Goal: Task Accomplishment & Management: Use online tool/utility

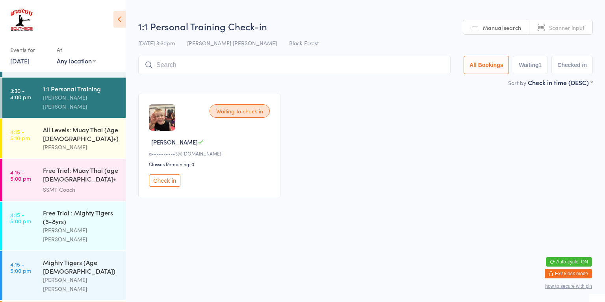
scroll to position [293, 0]
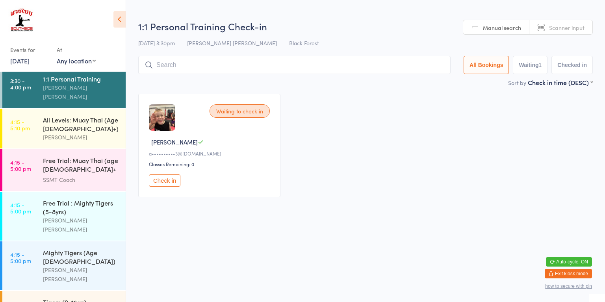
click at [44, 209] on div "Free Trial : Mighty Tigers (5-8yrs) [PERSON_NAME] [PERSON_NAME]" at bounding box center [84, 216] width 83 height 49
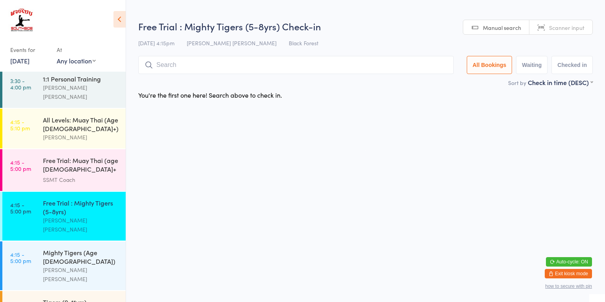
click at [69, 266] on div "[PERSON_NAME] [PERSON_NAME]" at bounding box center [81, 275] width 76 height 18
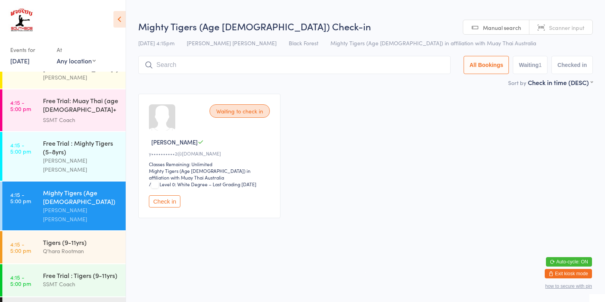
scroll to position [353, 0]
click at [60, 280] on div "SSMT Coach" at bounding box center [81, 284] width 76 height 9
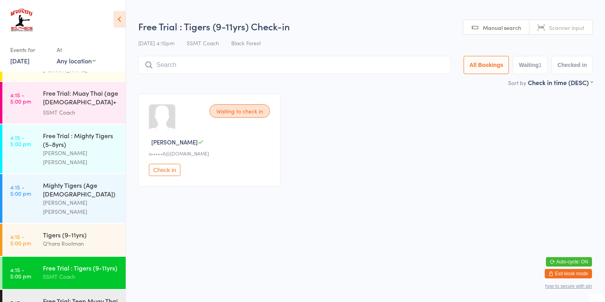
click at [45, 230] on div "Tigers (9-11yrs)" at bounding box center [81, 234] width 76 height 9
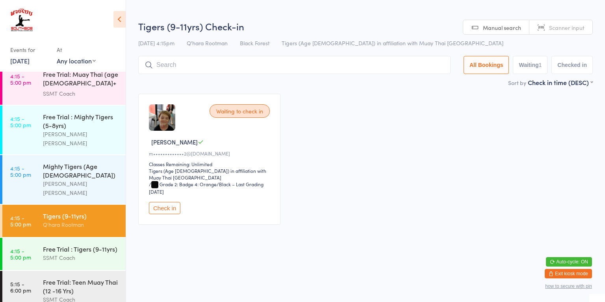
scroll to position [378, 0]
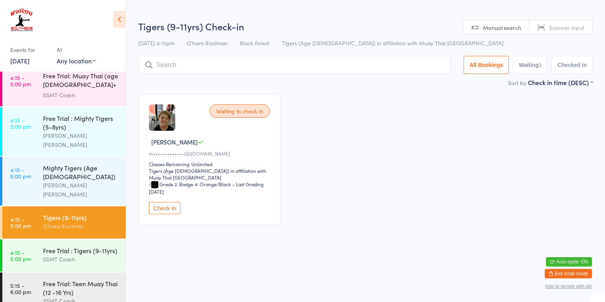
click at [60, 206] on div "Tigers (9-11yrs) Q'hara Rootman" at bounding box center [84, 221] width 83 height 31
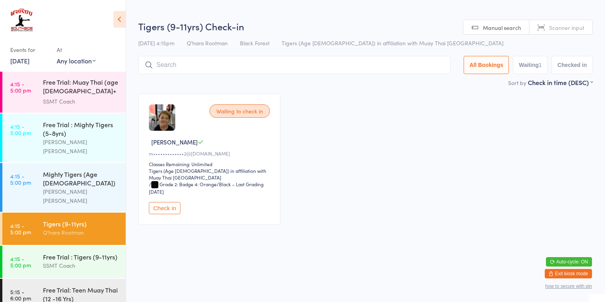
scroll to position [367, 0]
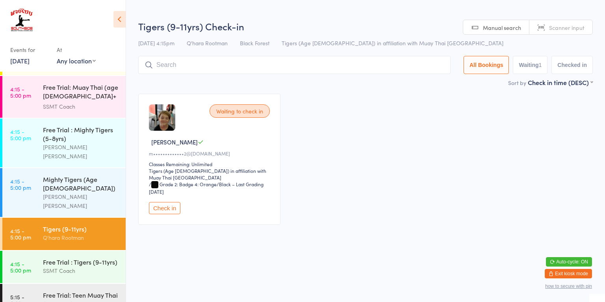
click at [65, 143] on div "[PERSON_NAME] [PERSON_NAME]" at bounding box center [81, 152] width 76 height 18
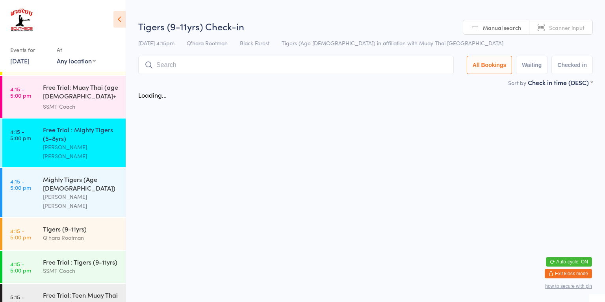
click at [71, 175] on div "Mighty Tigers (Age [DEMOGRAPHIC_DATA])" at bounding box center [81, 183] width 76 height 17
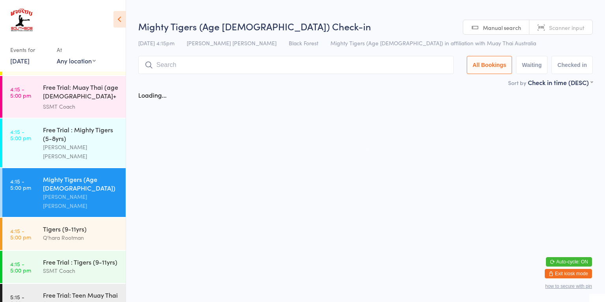
click at [70, 143] on div "[PERSON_NAME] [PERSON_NAME]" at bounding box center [81, 152] width 76 height 18
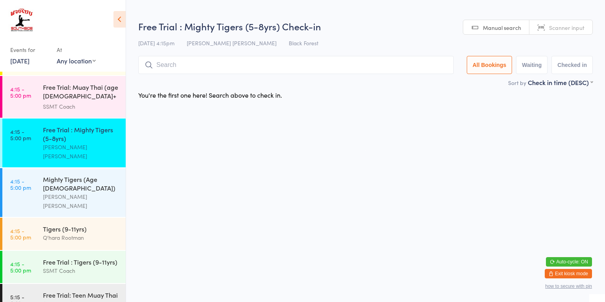
click at [66, 192] on div "[PERSON_NAME] [PERSON_NAME]" at bounding box center [81, 201] width 76 height 18
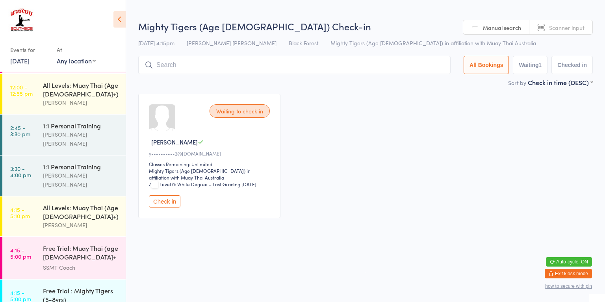
scroll to position [205, 0]
click at [70, 127] on div "1:1 Personal Training" at bounding box center [81, 126] width 76 height 9
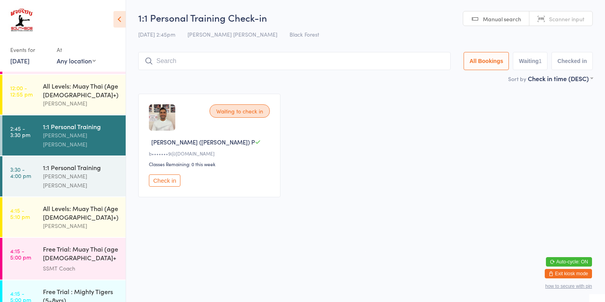
click at [162, 185] on button "Check in" at bounding box center [165, 181] width 32 height 12
click at [65, 172] on div "[PERSON_NAME] [PERSON_NAME]" at bounding box center [81, 181] width 76 height 18
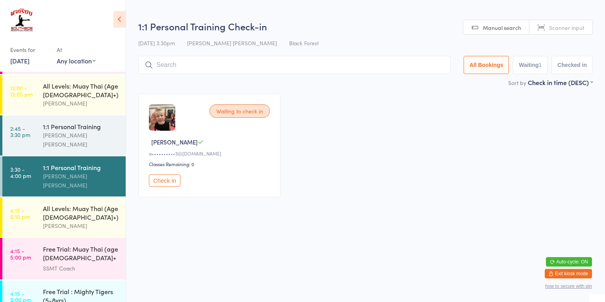
click at [63, 125] on div "1:1 Personal Training" at bounding box center [81, 126] width 76 height 9
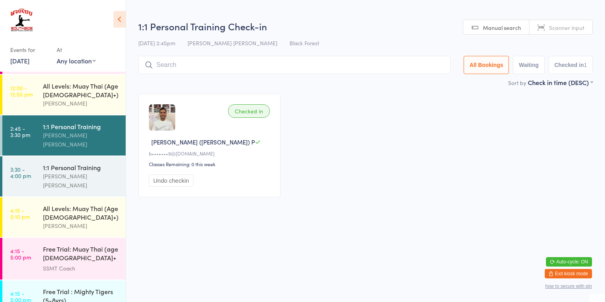
click at [57, 172] on div "[PERSON_NAME] [PERSON_NAME]" at bounding box center [81, 181] width 76 height 18
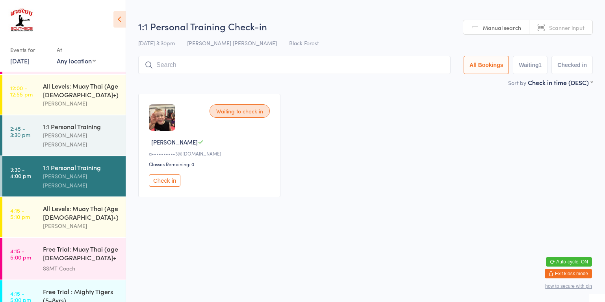
click at [54, 287] on div "Free Trial : Mighty Tigers (5-8yrs)" at bounding box center [81, 295] width 76 height 17
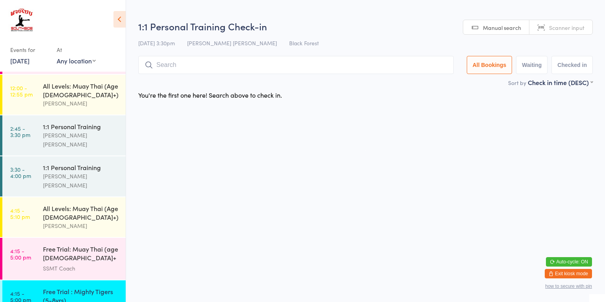
click at [57, 172] on div "[PERSON_NAME] [PERSON_NAME]" at bounding box center [81, 181] width 76 height 18
